Goal: Find specific page/section: Find specific page/section

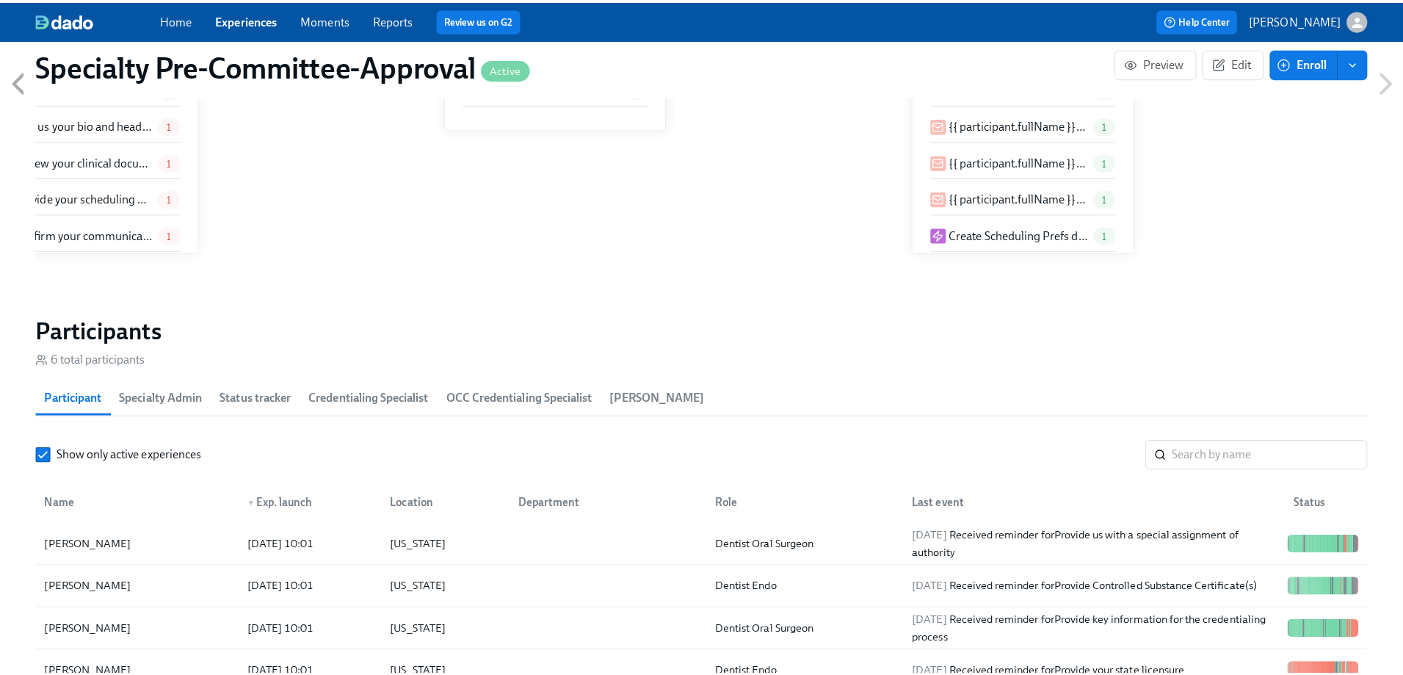
scroll to position [2423, 0]
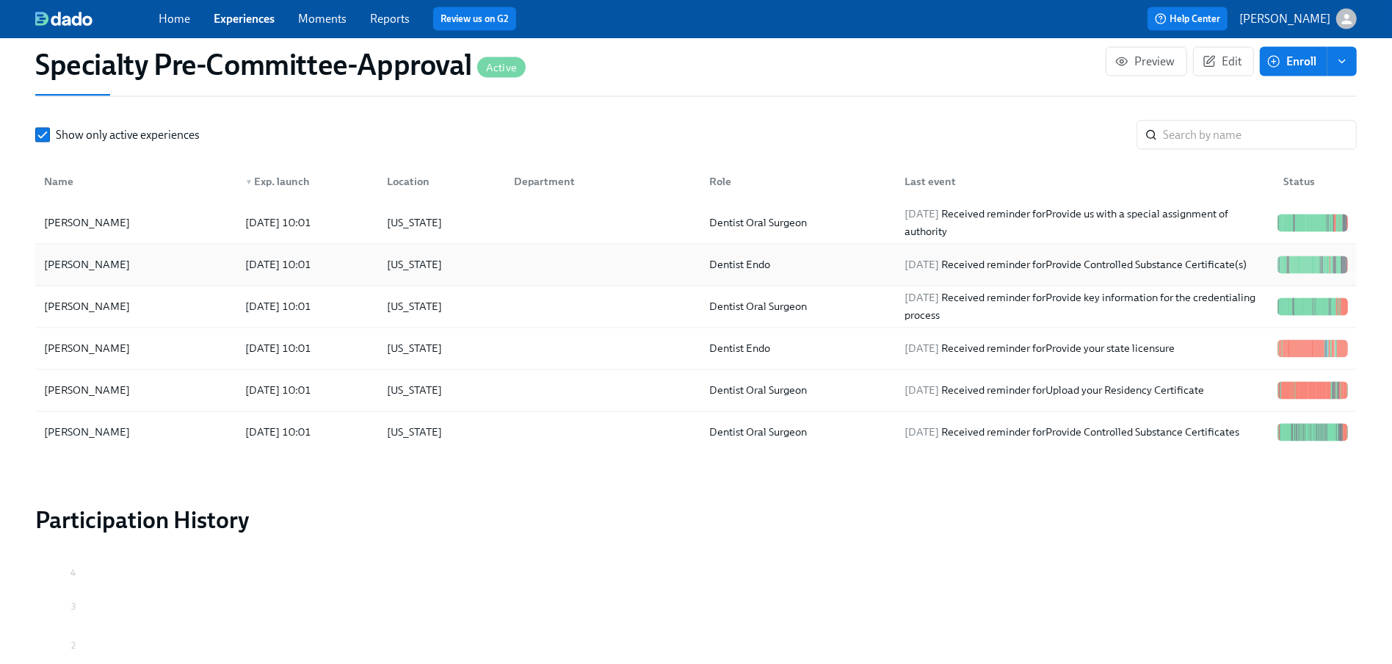
click at [81, 274] on div "[PERSON_NAME]" at bounding box center [87, 265] width 98 height 18
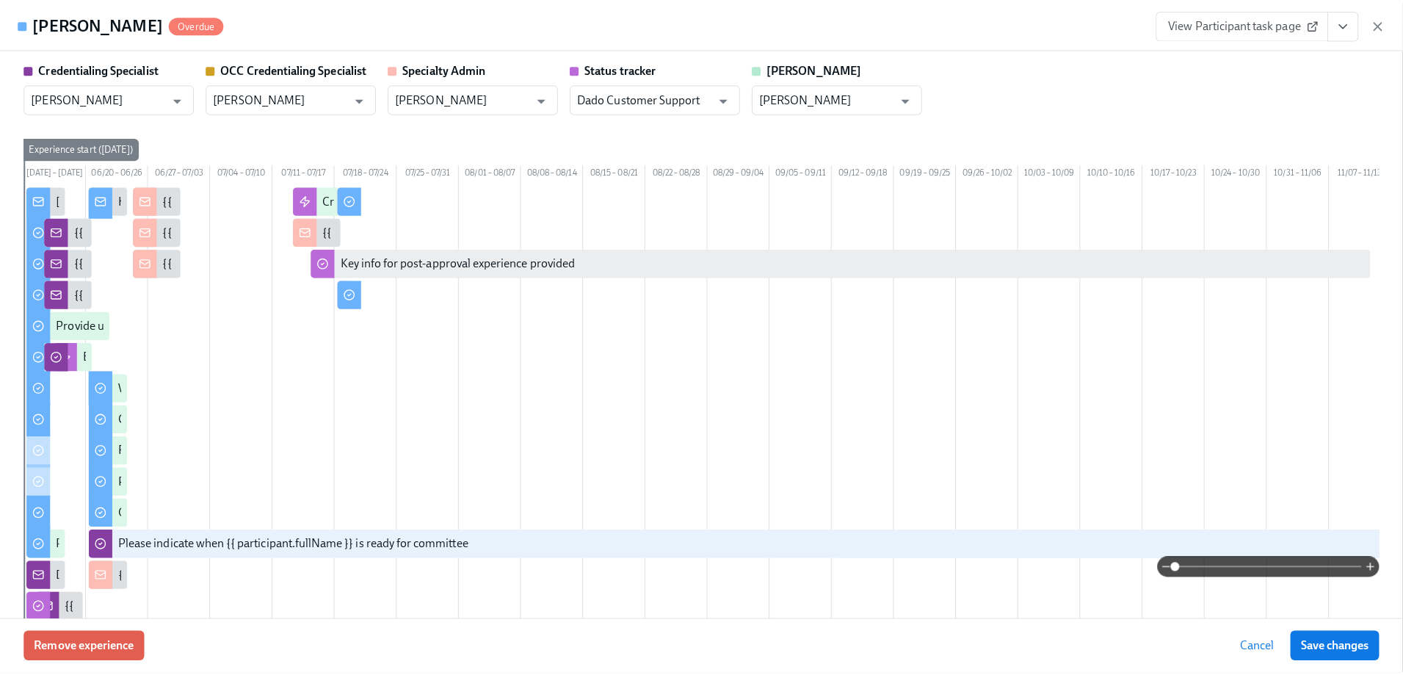
scroll to position [0, 3063]
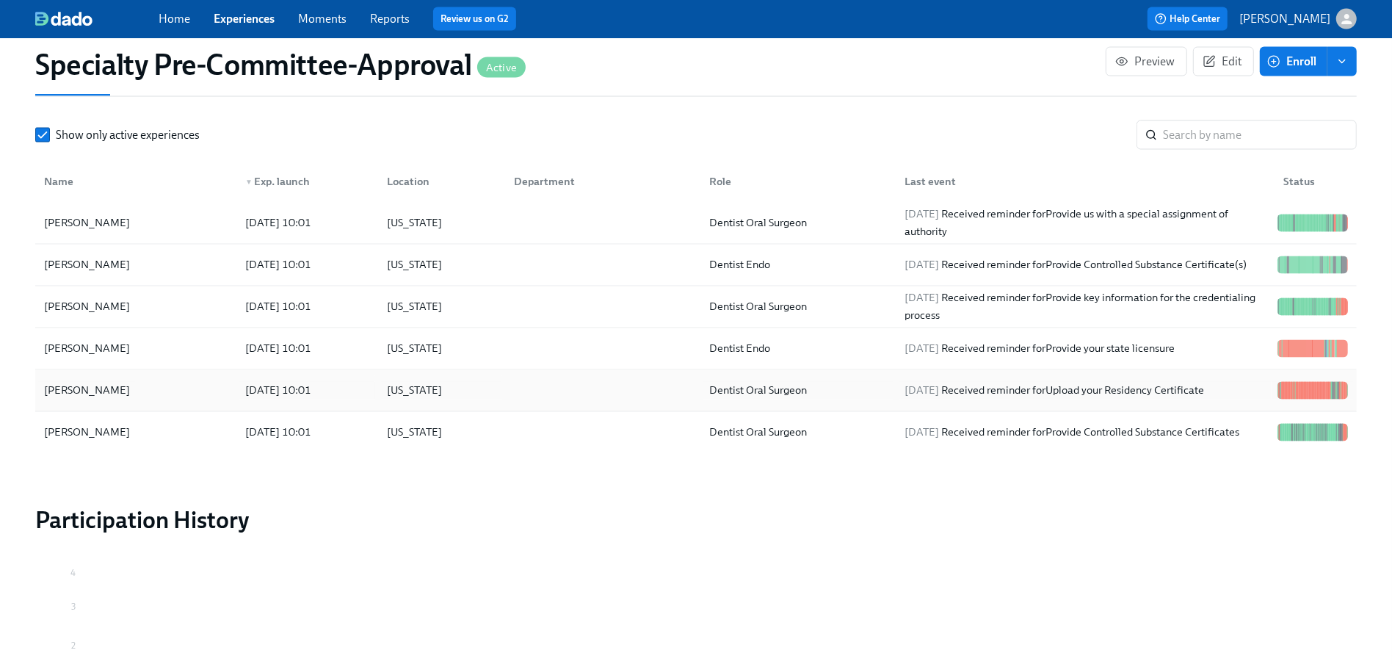
click at [92, 399] on div "[PERSON_NAME]" at bounding box center [87, 391] width 98 height 18
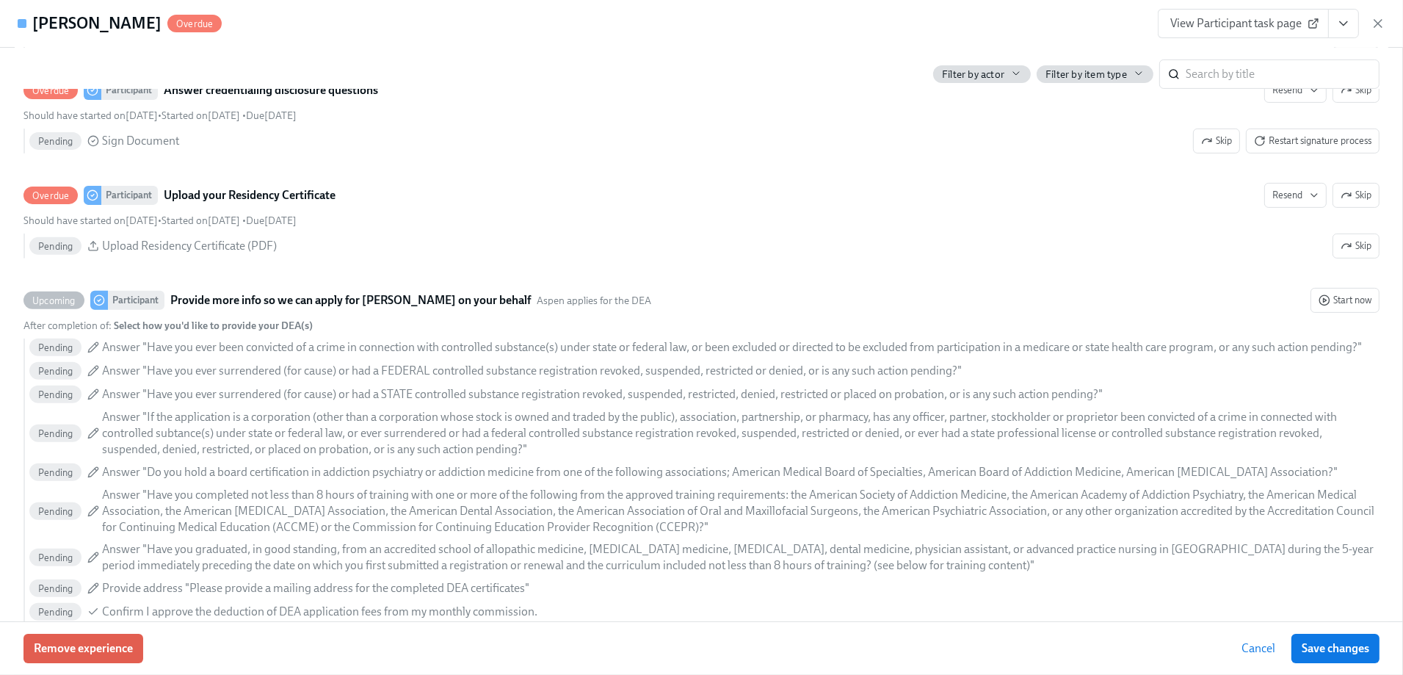
scroll to position [7464, 0]
